Goal: Information Seeking & Learning: Learn about a topic

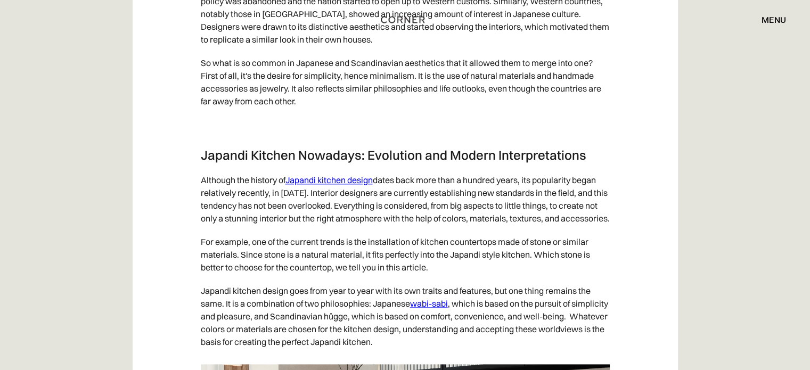
scroll to position [1365, 0]
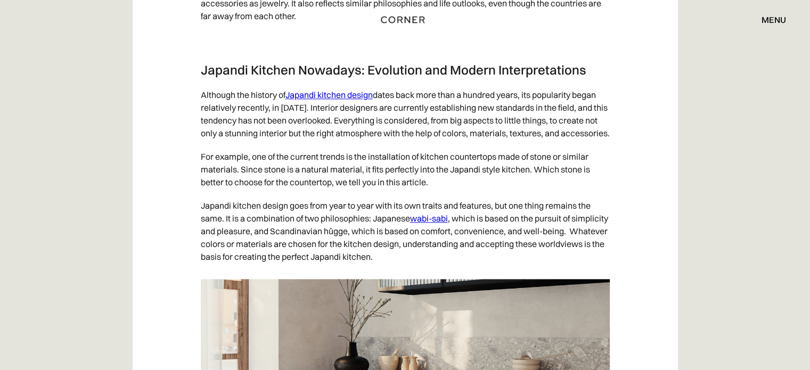
click at [440, 224] on link "wabi-sabi" at bounding box center [429, 218] width 38 height 11
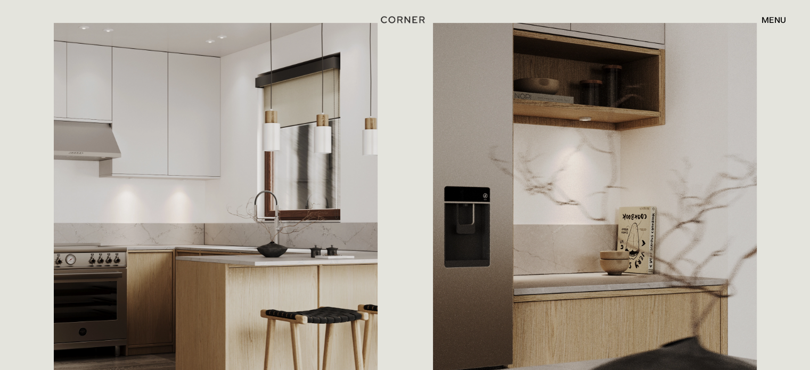
scroll to position [596, 0]
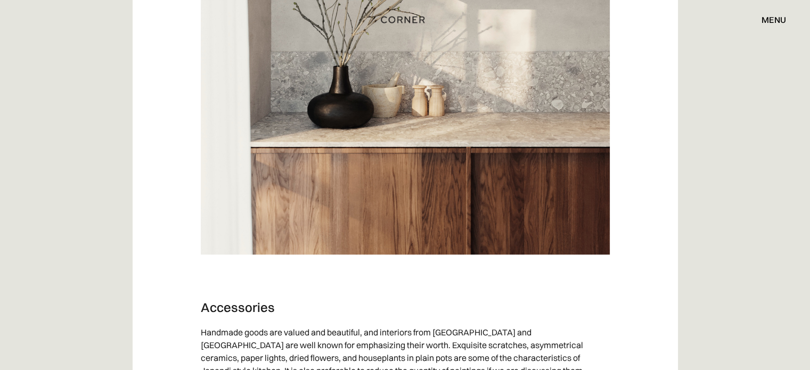
scroll to position [4880, 0]
